Goal: Transaction & Acquisition: Purchase product/service

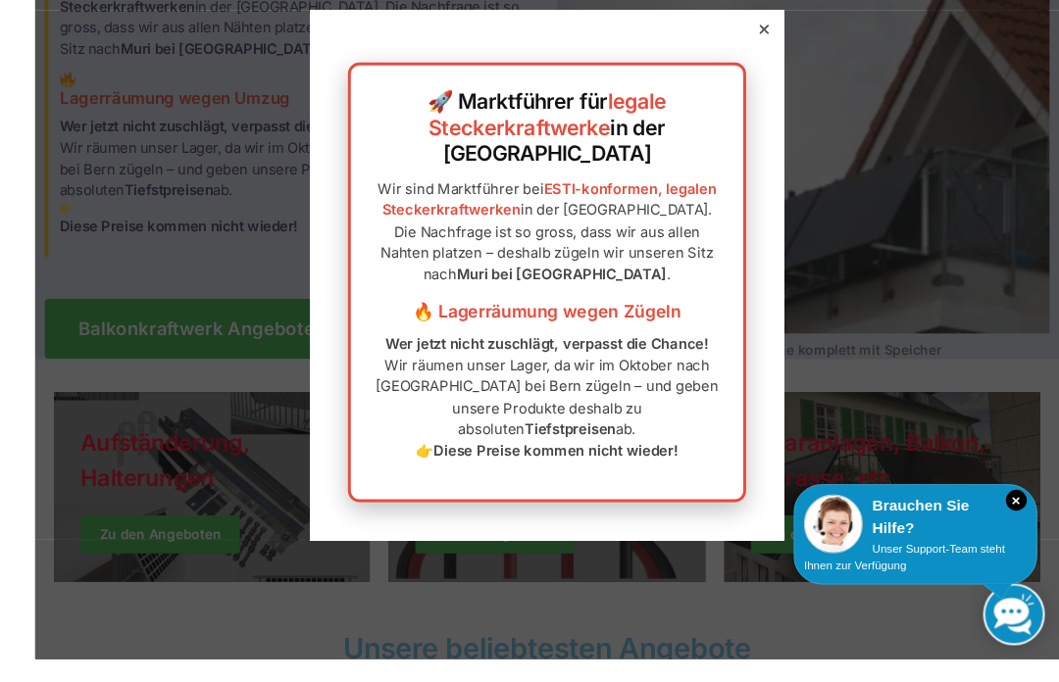
scroll to position [268, 0]
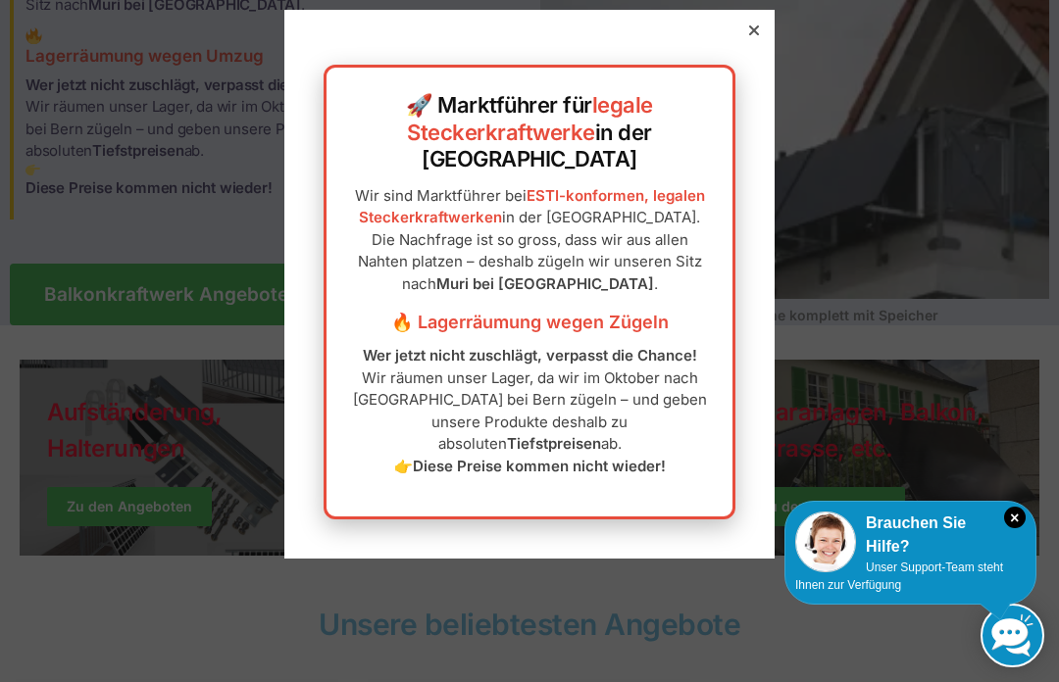
click at [745, 39] on div "🚀 Marktführer für legale Steckerkraftwerke in der Schweiz Wir sind Marktführer …" at bounding box center [529, 284] width 490 height 549
click at [759, 24] on div at bounding box center [754, 31] width 18 height 18
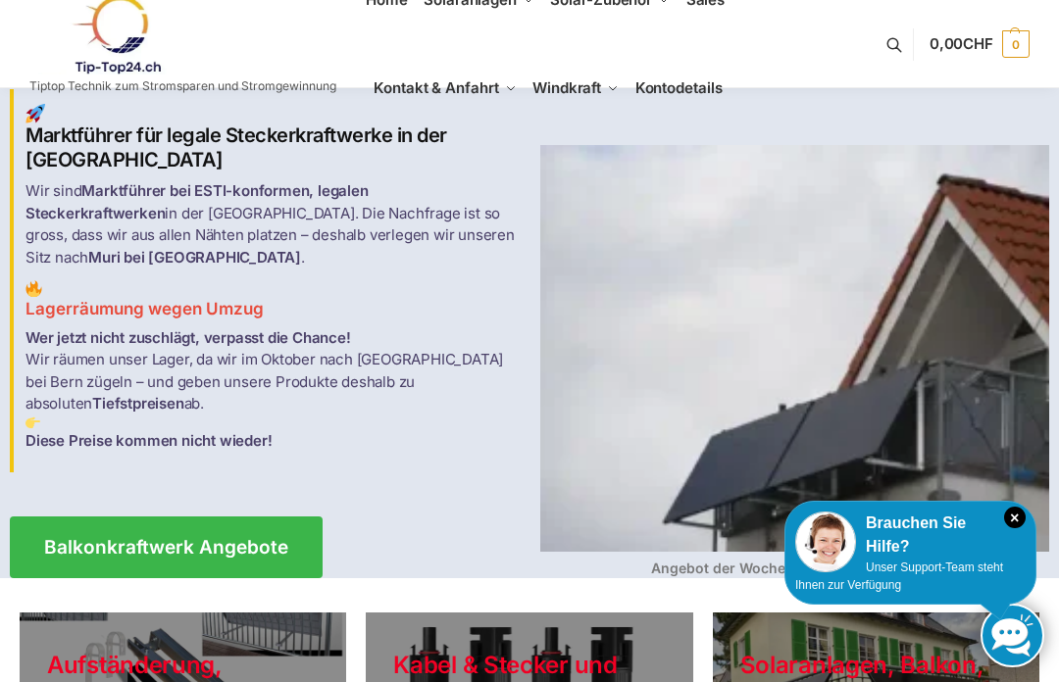
scroll to position [0, 0]
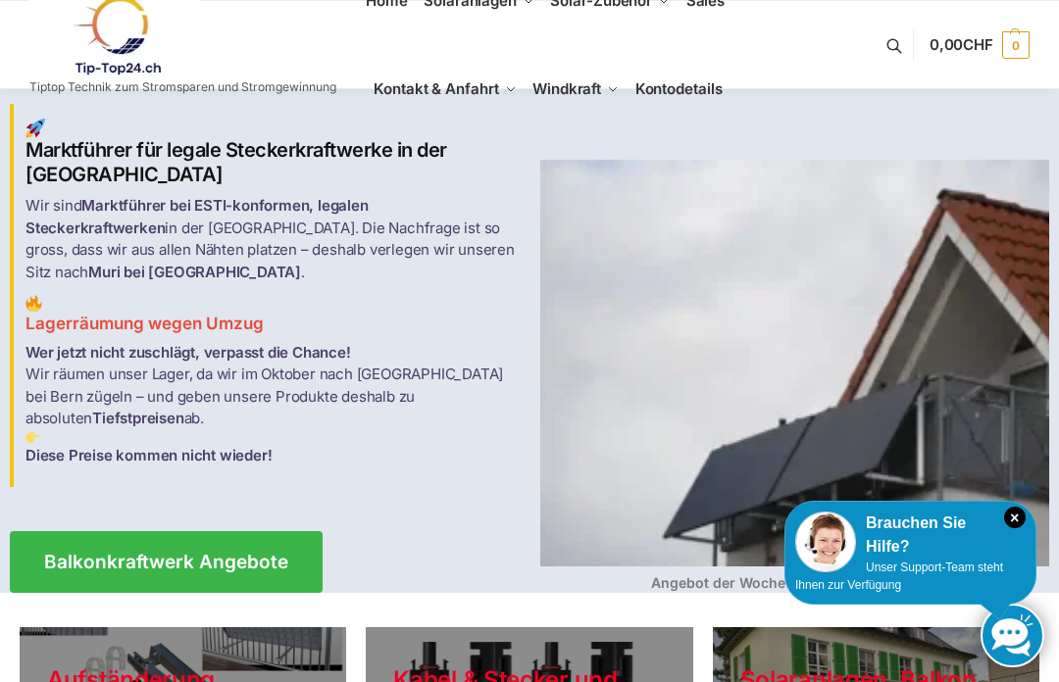
click at [135, 553] on span "Balkonkraftwerk Angebote" at bounding box center [166, 562] width 244 height 19
click at [159, 553] on span "Balkonkraftwerk Angebote" at bounding box center [166, 562] width 244 height 19
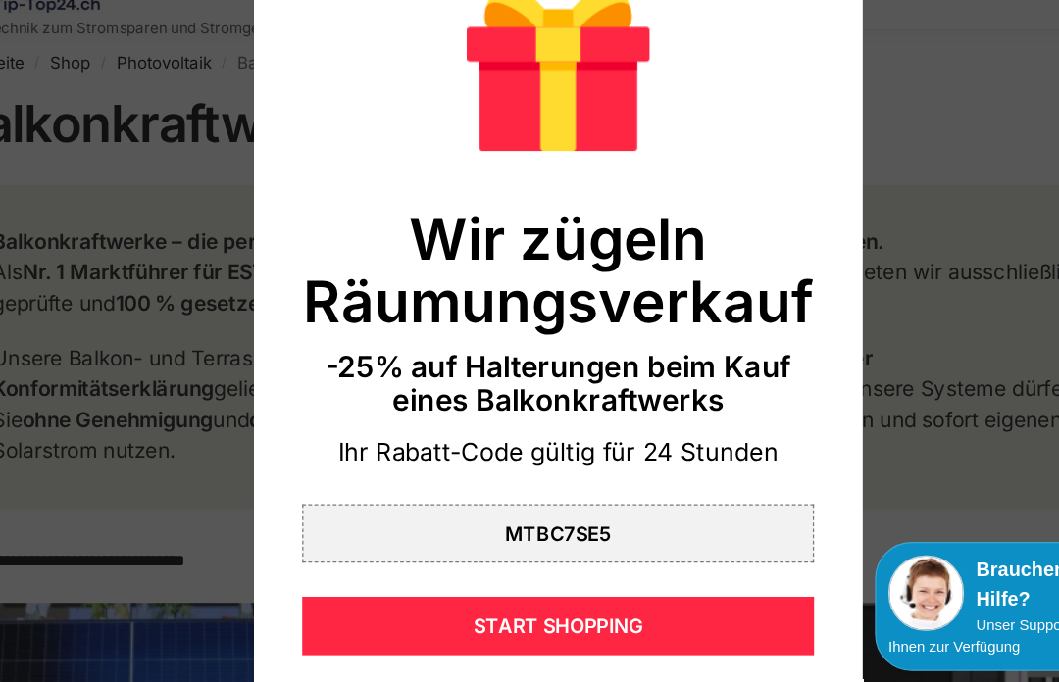
click at [514, 545] on div "START SHOPPING" at bounding box center [530, 568] width 412 height 47
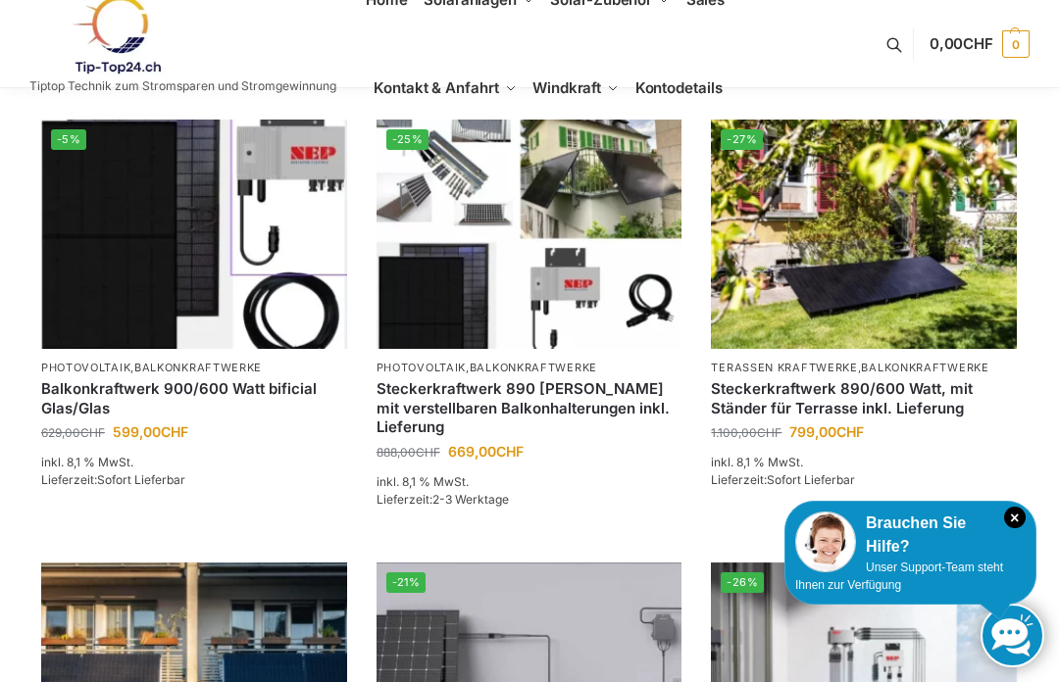
scroll to position [877, 0]
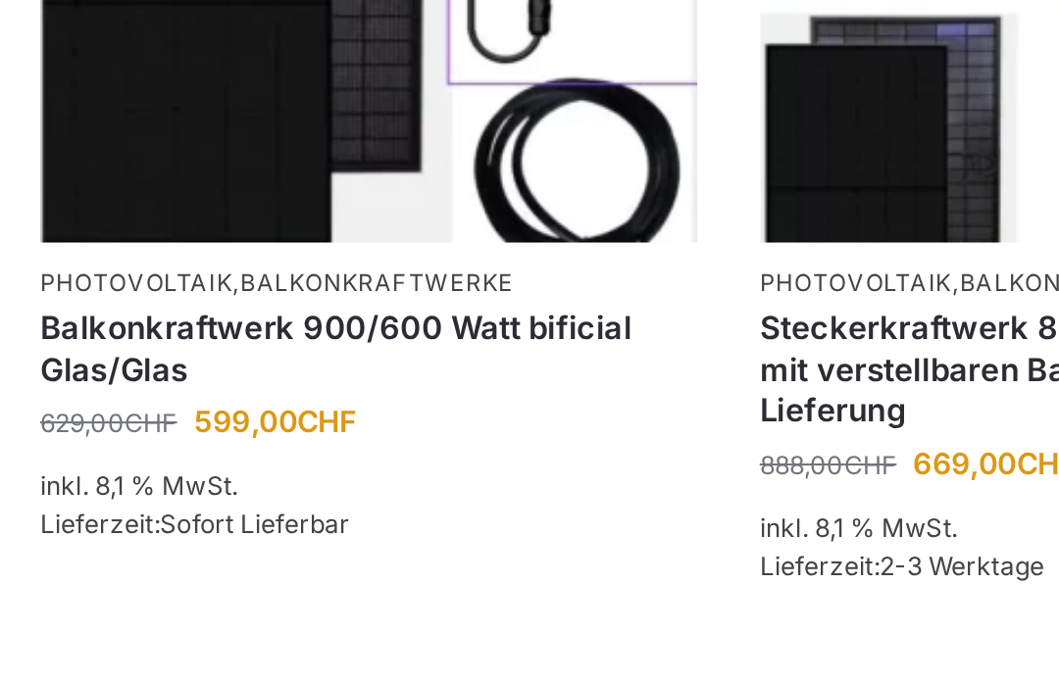
click at [221, 338] on link "Balkonkraftwerke" at bounding box center [197, 345] width 127 height 14
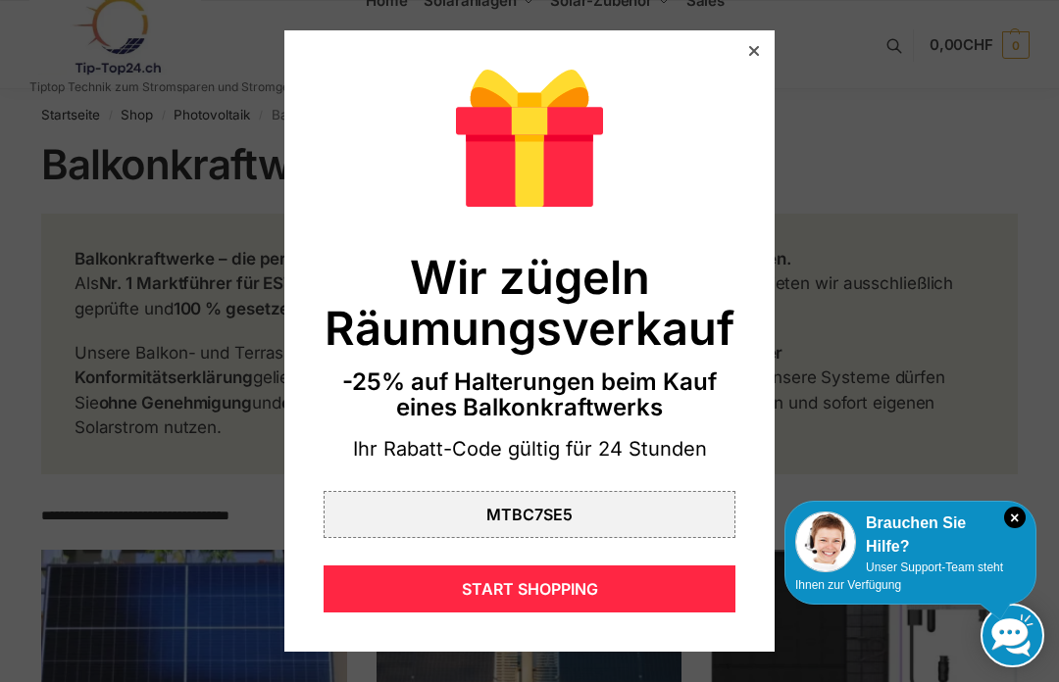
click at [756, 52] on icon at bounding box center [754, 51] width 10 height 10
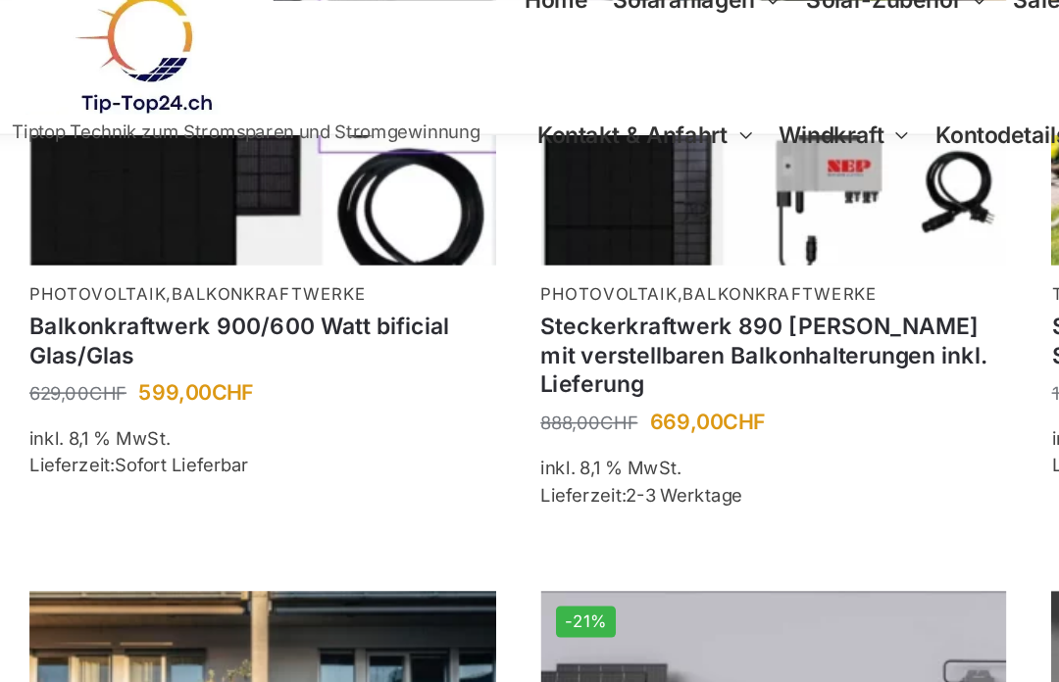
scroll to position [1030, 0]
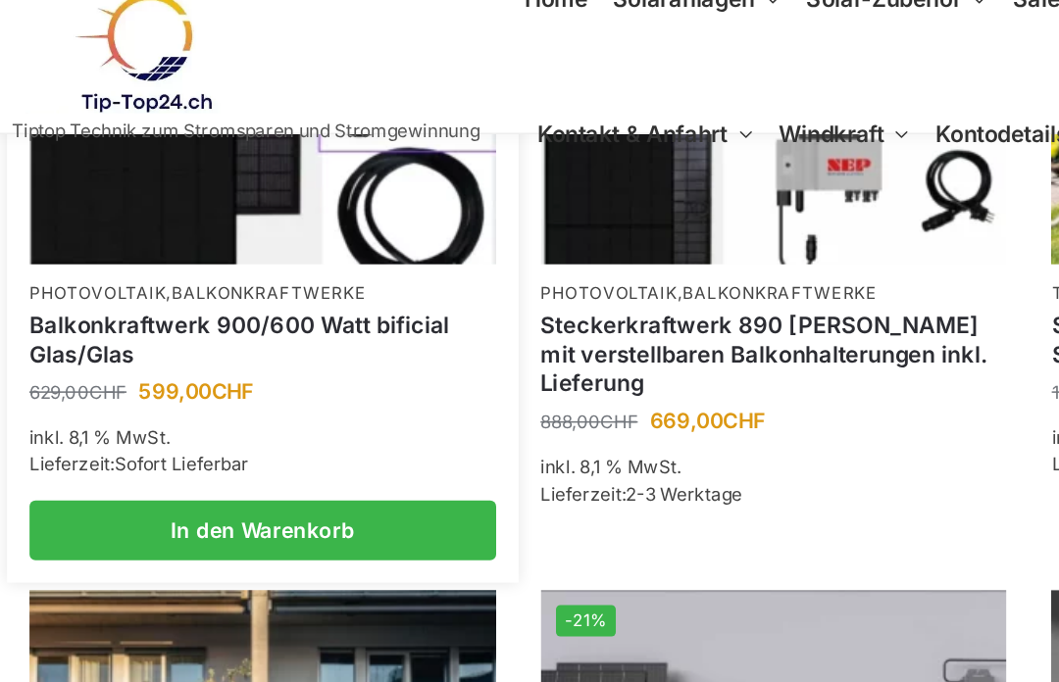
click at [82, 204] on link "Balkonkraftwerk 900/600 Watt bificial Glas/Glas" at bounding box center [194, 223] width 306 height 38
click at [94, 206] on link "Balkonkraftwerk 900/600 Watt bificial Glas/Glas" at bounding box center [194, 223] width 306 height 38
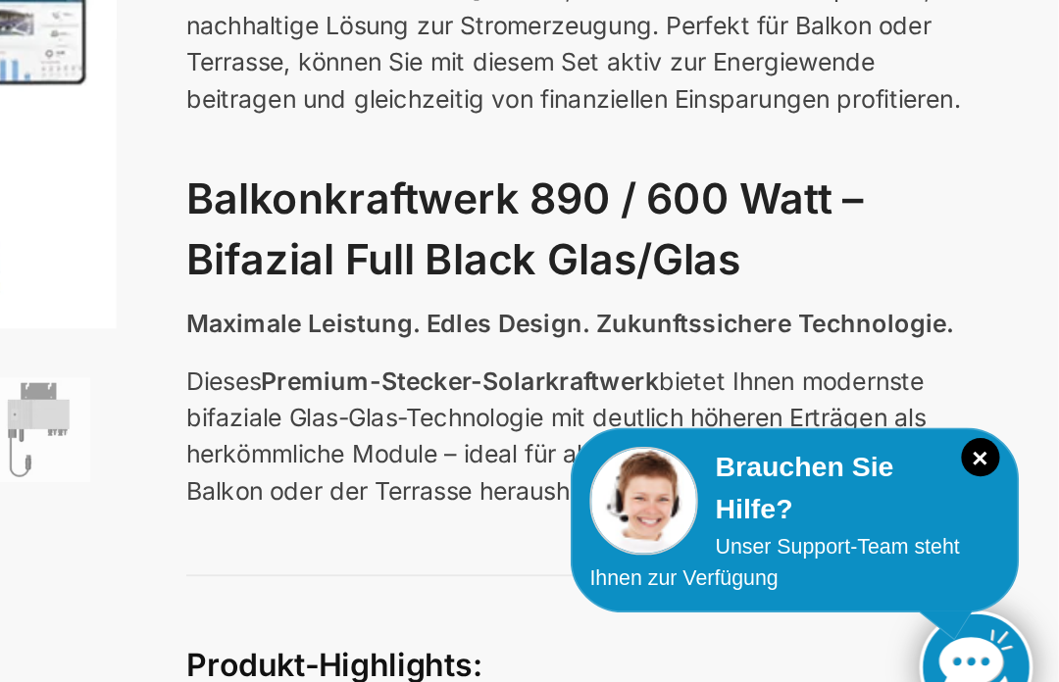
scroll to position [206, 0]
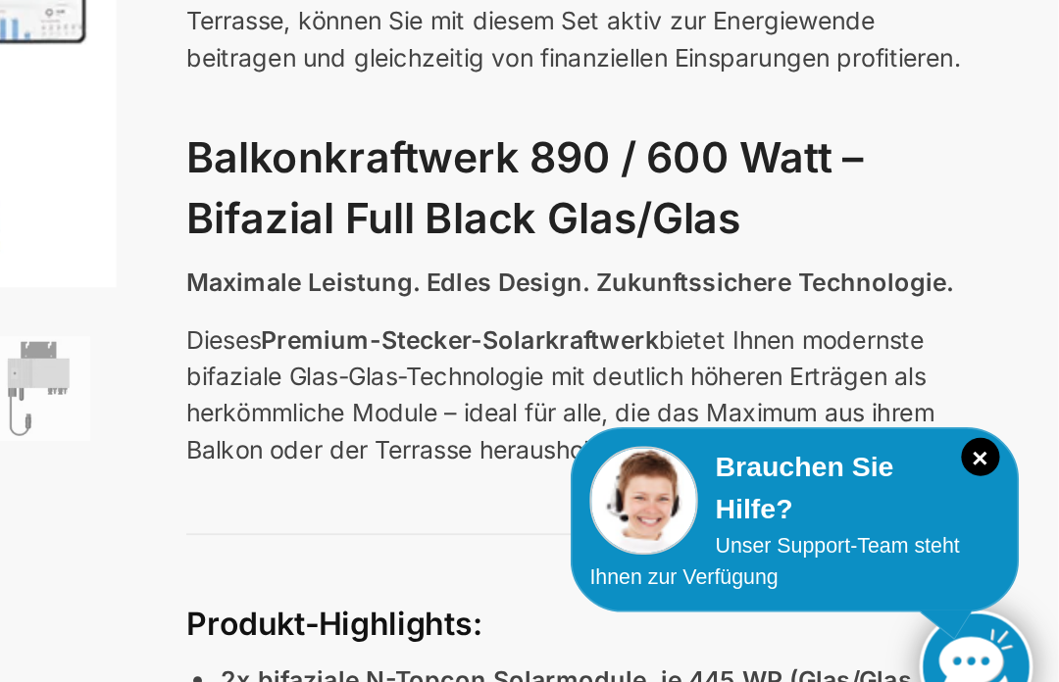
click at [1004, 507] on icon "×" at bounding box center [1015, 518] width 22 height 22
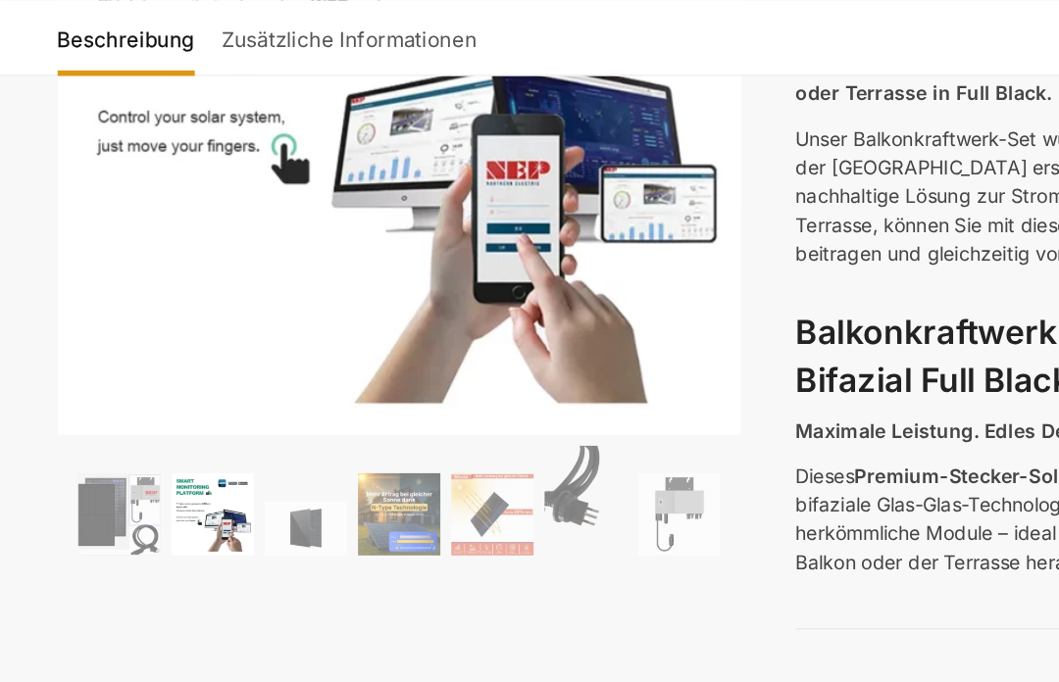
scroll to position [318, 0]
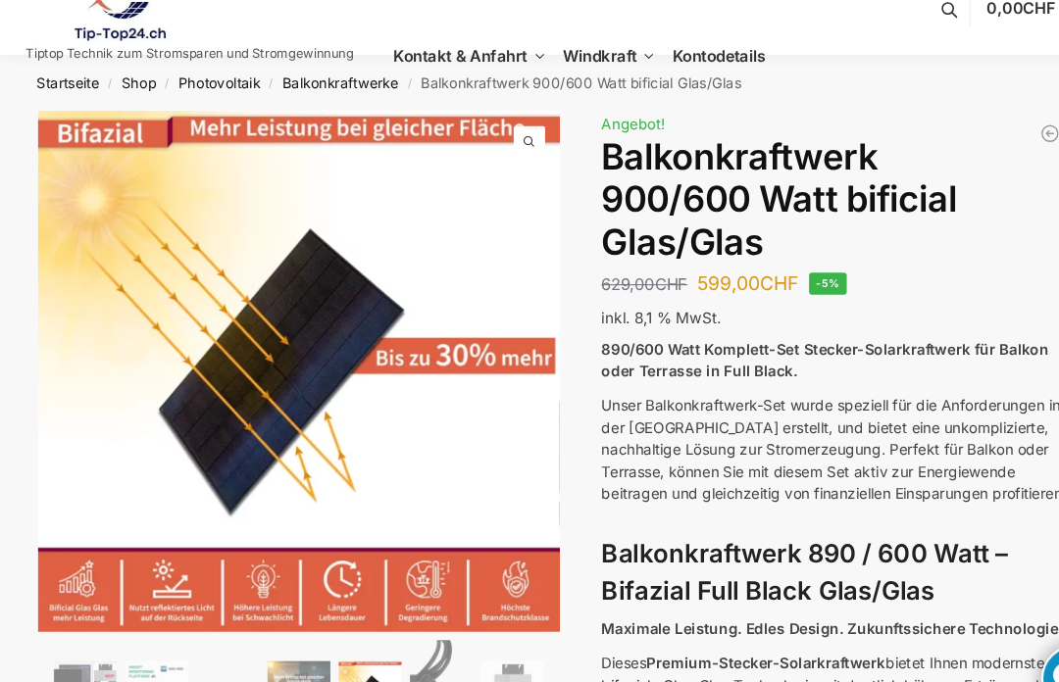
scroll to position [36, 0]
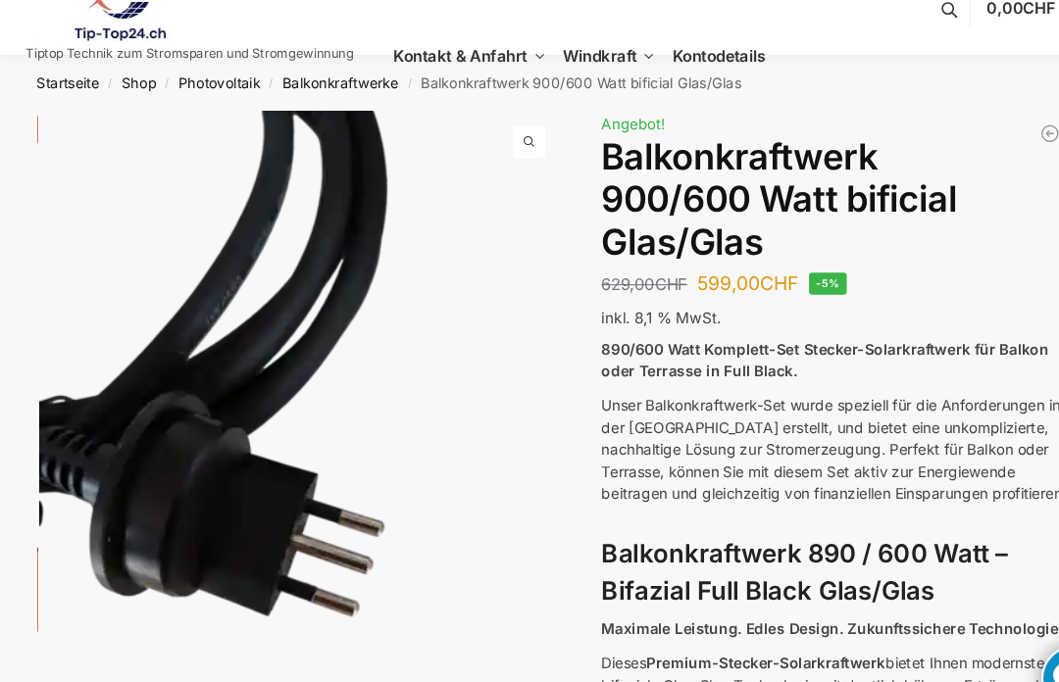
click at [52, 475] on img at bounding box center [286, 429] width 488 height 651
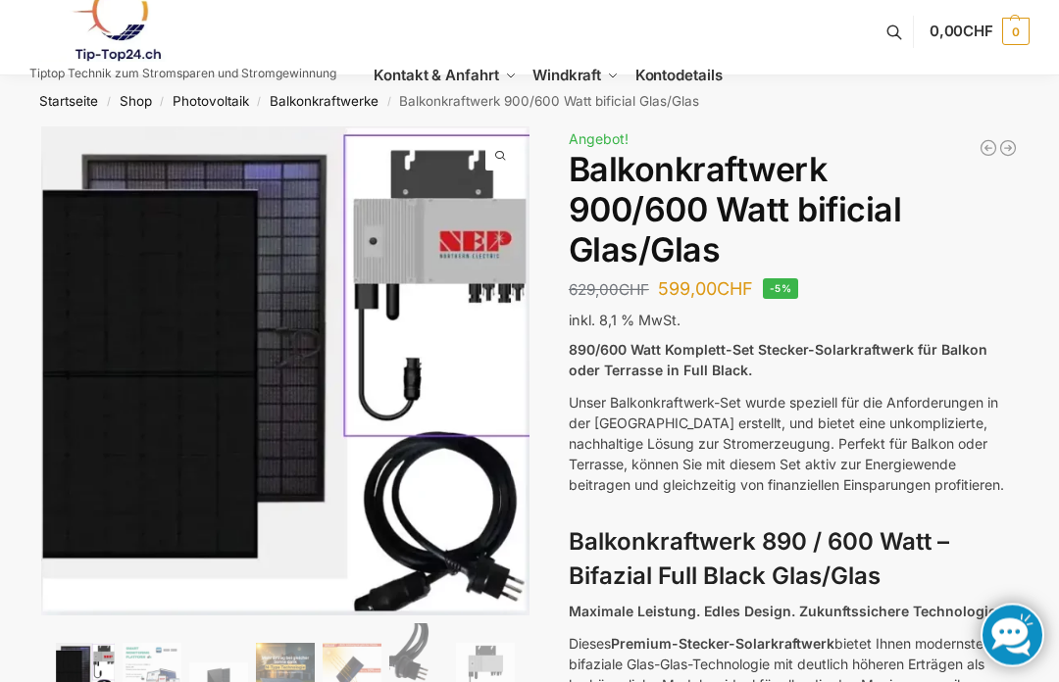
scroll to position [0, 0]
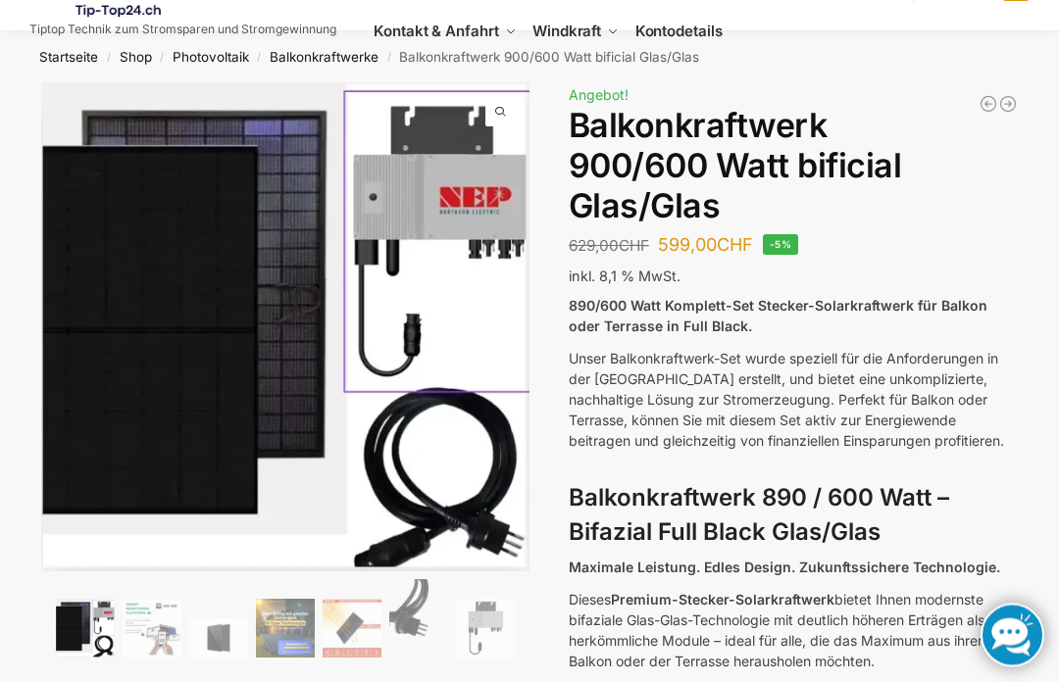
click at [112, 245] on img at bounding box center [361, 403] width 640 height 641
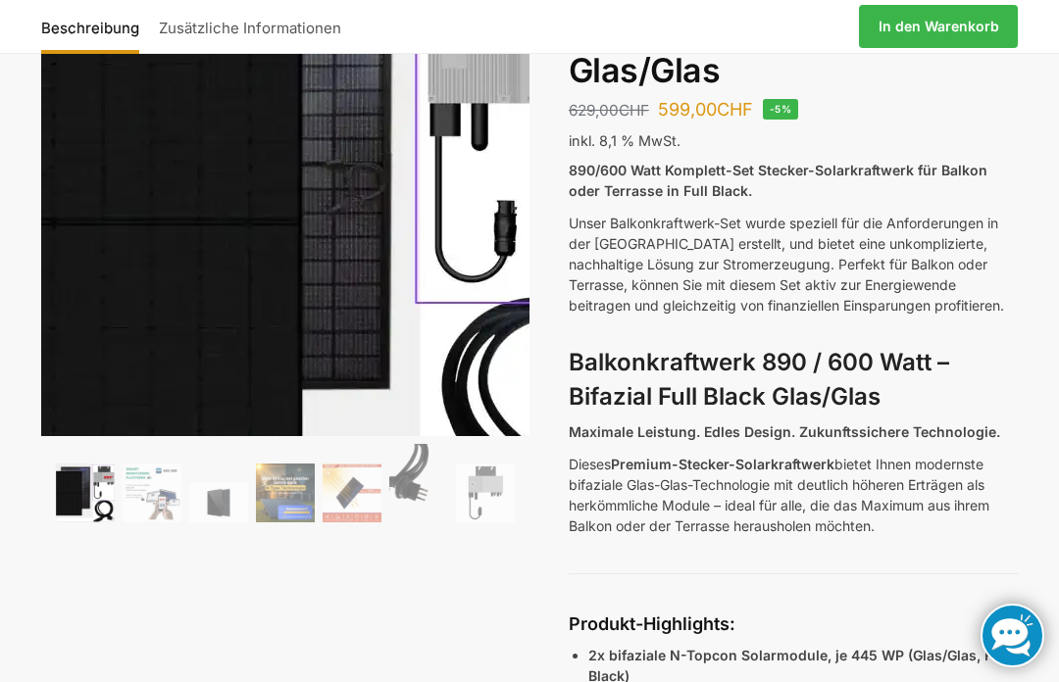
scroll to position [265, 0]
